Goal: Information Seeking & Learning: Learn about a topic

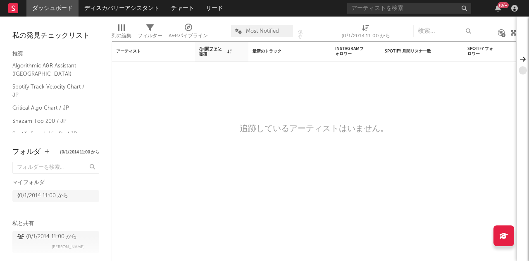
click at [515, 10] on icon "button" at bounding box center [514, 8] width 7 height 7
click at [320, 8] on nav "ダッシュボード ディスカバリーアシスタント チャート リード {0/+" at bounding box center [264, 8] width 529 height 17
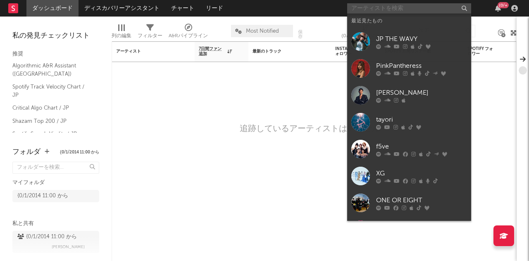
click at [358, 7] on input "text" at bounding box center [409, 8] width 124 height 10
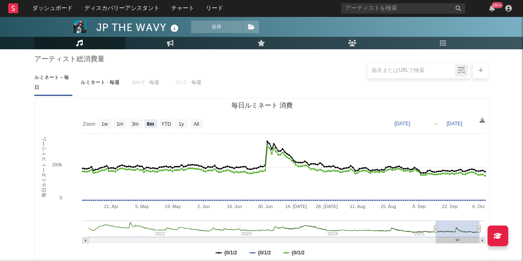
scroll to position [75, 0]
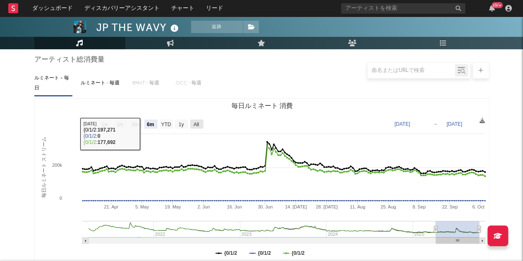
click at [196, 124] on text "All" at bounding box center [195, 125] width 5 height 6
select select "All"
type input "[DATE]"
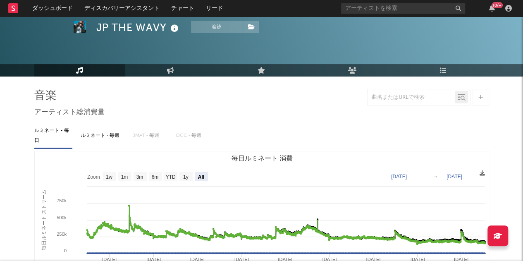
scroll to position [0, 0]
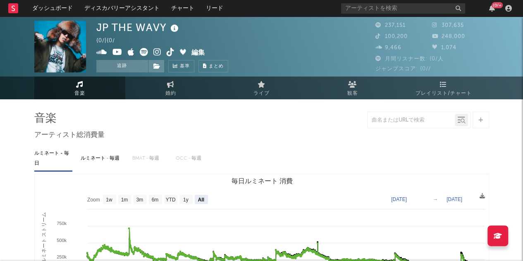
click at [178, 85] on link "婚約" at bounding box center [170, 87] width 91 height 23
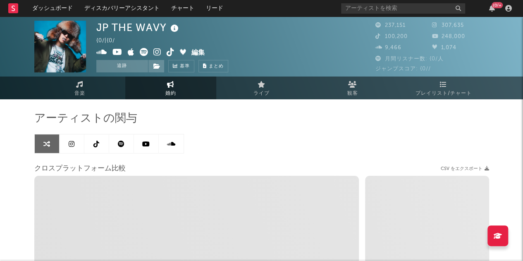
select select "1w"
click at [91, 82] on link "音楽" at bounding box center [79, 87] width 91 height 23
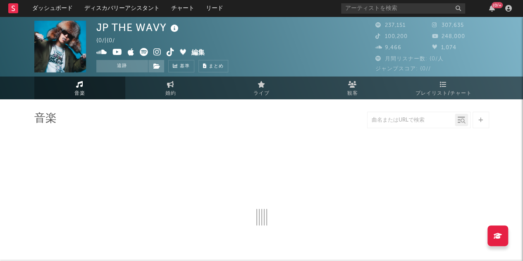
select select "6m"
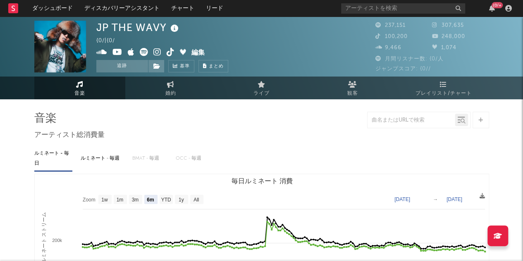
click at [368, 95] on link "観客" at bounding box center [352, 87] width 91 height 23
